Goal: Find contact information: Find contact information

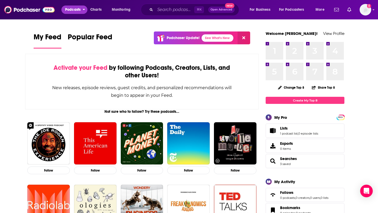
click at [74, 9] on span "Podcasts" at bounding box center [72, 9] width 15 height 7
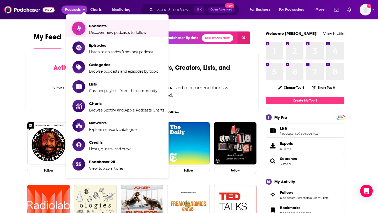
click at [92, 28] on span "Podcasts" at bounding box center [117, 25] width 57 height 5
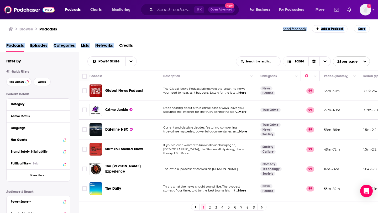
drag, startPoint x: 138, startPoint y: 30, endPoint x: 229, endPoint y: 39, distance: 91.6
click at [229, 39] on div "Browse Podcasts Send feedback Add a Podcast Save Podcasts Episodes Categories L…" at bounding box center [189, 116] width 378 height 194
click at [100, 29] on div "Browse Podcasts" at bounding box center [145, 28] width 275 height 7
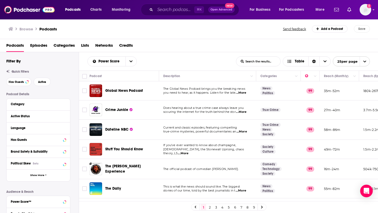
click at [59, 47] on span "Categories" at bounding box center [64, 46] width 21 height 11
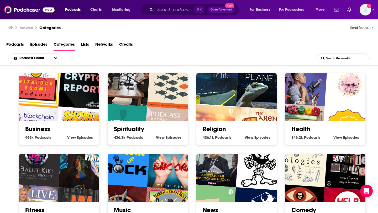
scroll to position [81, 0]
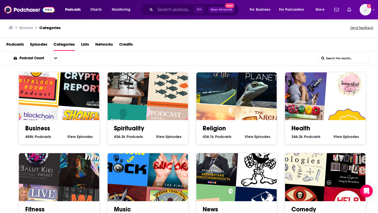
click at [315, 98] on img "The Jordan Harbinger Show" at bounding box center [301, 79] width 51 height 51
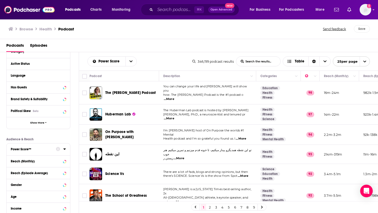
scroll to position [52, 0]
click at [33, 121] on button "Show More" at bounding box center [39, 123] width 64 height 12
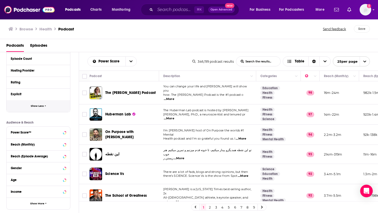
scroll to position [211, 0]
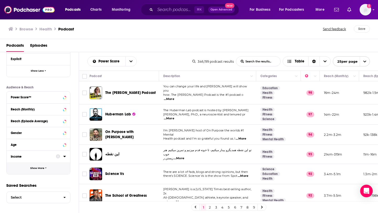
click at [38, 171] on button "Show More" at bounding box center [39, 169] width 64 height 12
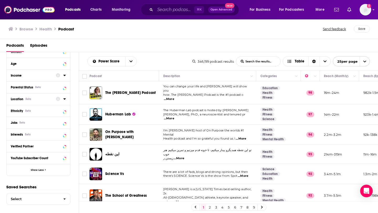
click at [63, 101] on icon at bounding box center [64, 99] width 3 height 4
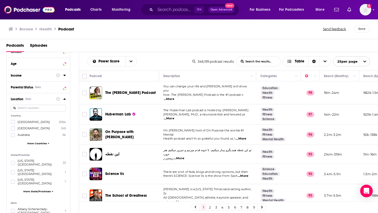
click at [55, 107] on input at bounding box center [38, 108] width 55 height 7
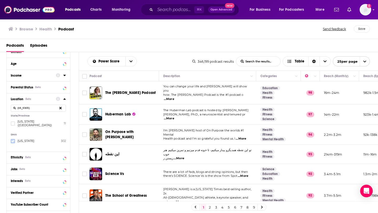
type input "[US_STATE]"
click at [12, 140] on icon at bounding box center [12, 141] width 3 height 3
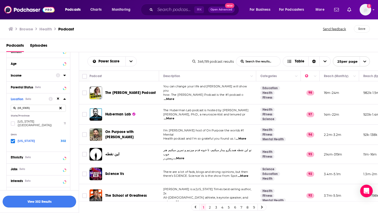
click at [38, 205] on button "View 302 Results" at bounding box center [40, 202] width 74 height 12
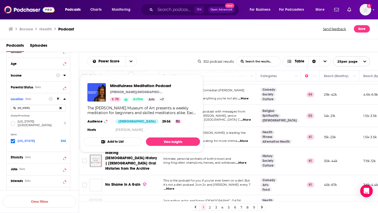
scroll to position [60, 0]
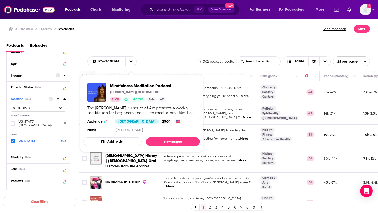
click at [174, 51] on div "Podcasts Episodes" at bounding box center [190, 46] width 368 height 11
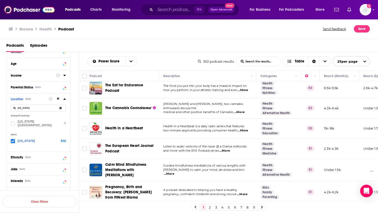
scroll to position [387, 0]
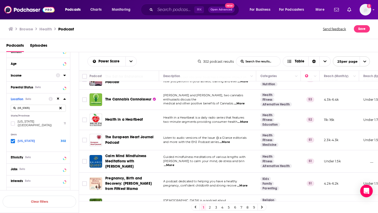
click at [208, 207] on link "2" at bounding box center [209, 207] width 5 height 6
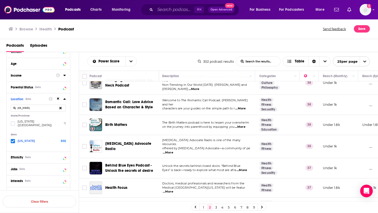
scroll to position [393, 1]
click at [215, 207] on link "3" at bounding box center [215, 207] width 5 height 6
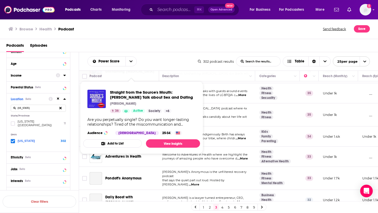
scroll to position [85, 1]
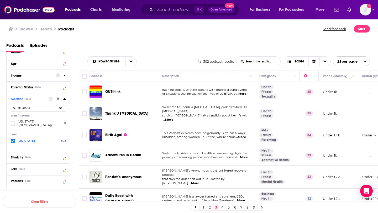
click at [223, 211] on div "1 2 3 4 5 6 7 8 9" at bounding box center [228, 207] width 75 height 7
click at [221, 210] on link "4" at bounding box center [222, 207] width 5 height 6
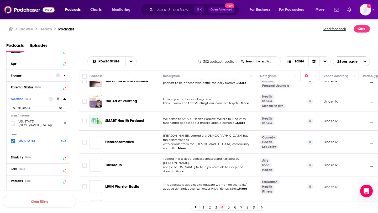
scroll to position [384, 0]
click at [228, 206] on link "5" at bounding box center [228, 207] width 5 height 6
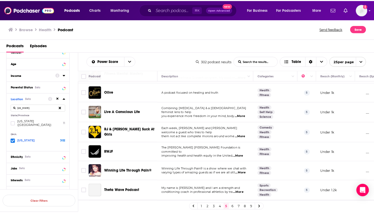
scroll to position [283, 0]
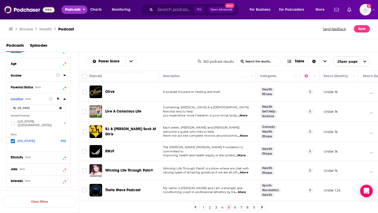
click at [76, 7] on span "Podcasts" at bounding box center [72, 9] width 15 height 7
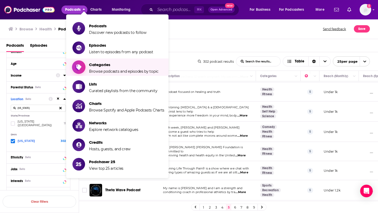
click at [92, 70] on span "Browse podcasts and episodes by topic" at bounding box center [124, 71] width 70 height 5
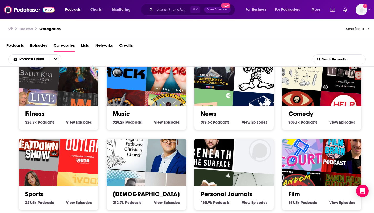
scroll to position [212, 0]
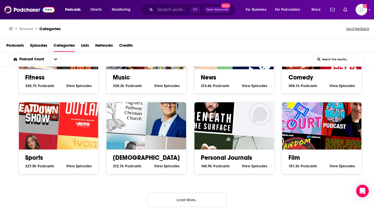
click at [155, 197] on button "Load More..." at bounding box center [187, 200] width 79 height 14
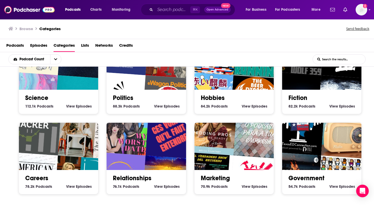
scroll to position [533, 0]
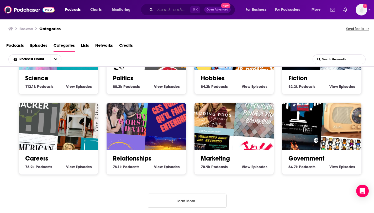
click at [165, 10] on input "Search podcasts, credits, & more..." at bounding box center [172, 10] width 35 height 8
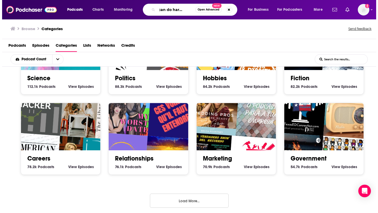
scroll to position [0, 10]
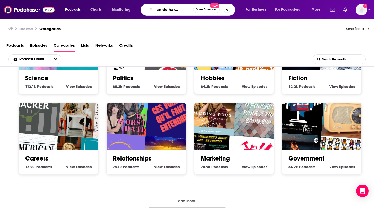
type input "we can do hard things"
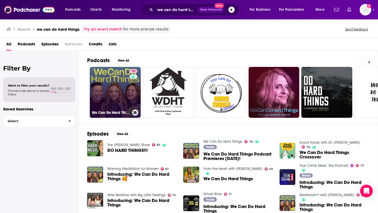
click at [114, 87] on link "78 We Can Do Hard Things" at bounding box center [115, 92] width 51 height 51
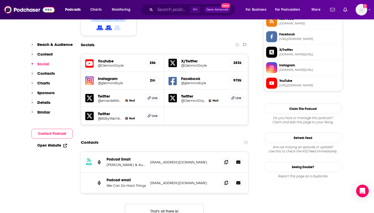
scroll to position [449, 0]
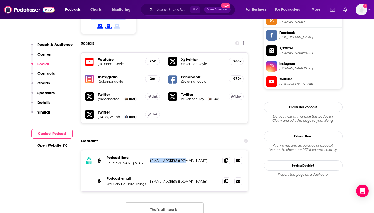
drag, startPoint x: 198, startPoint y: 130, endPoint x: 154, endPoint y: 127, distance: 43.4
click at [154, 150] on div "RSS Podcast Email [PERSON_NAME] & Audacy [EMAIL_ADDRESS][DOMAIN_NAME] [EMAIL_AD…" at bounding box center [165, 160] width 168 height 21
copy p "[EMAIL_ADDRESS][DOMAIN_NAME]"
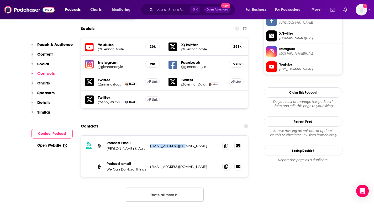
scroll to position [457, 0]
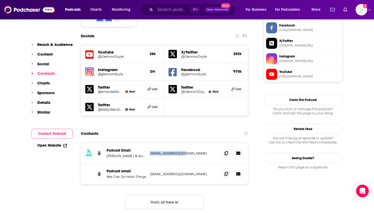
copy p "[EMAIL_ADDRESS][DOMAIN_NAME]"
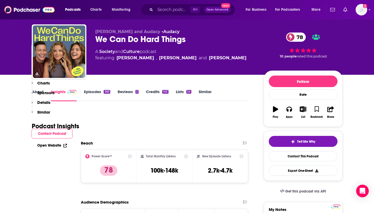
scroll to position [0, 0]
